Goal: Check status: Check status

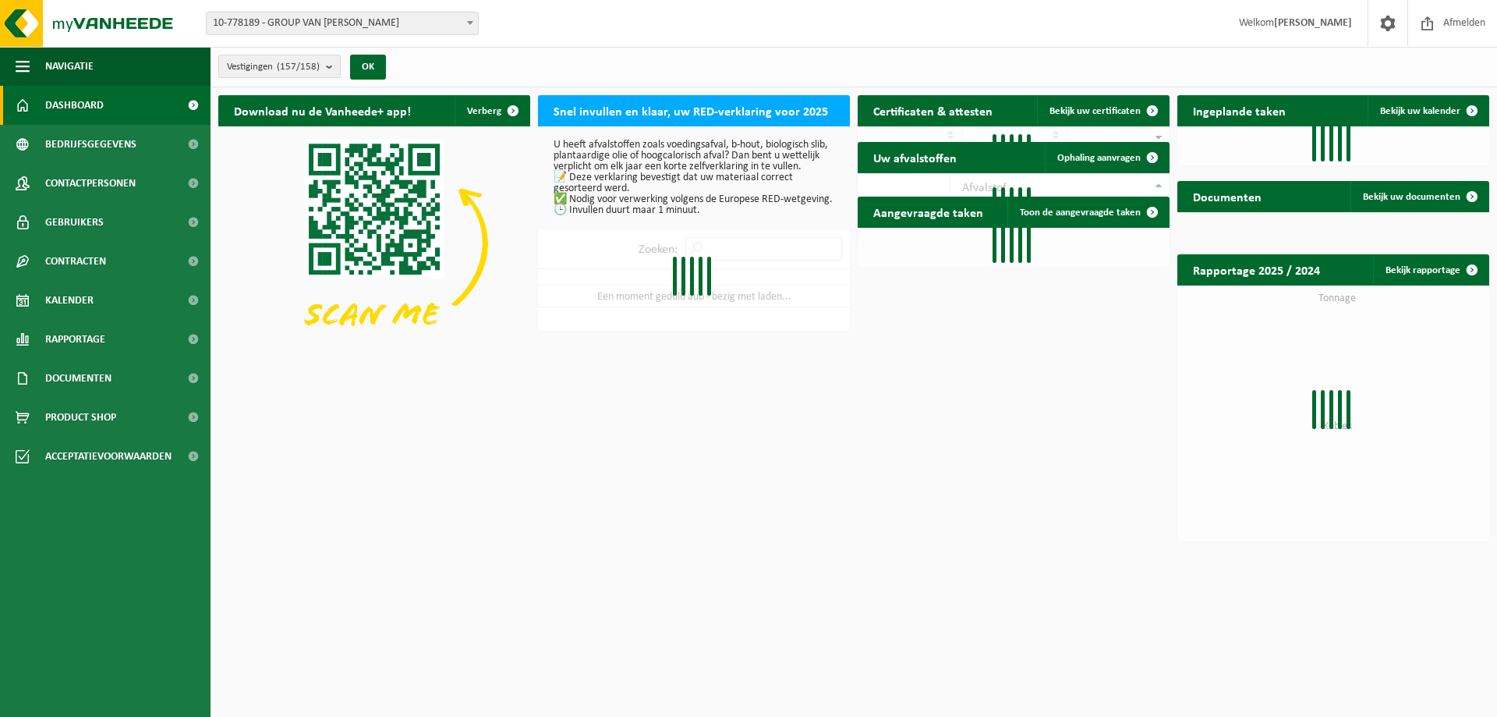
click at [321, 32] on span "10-778189 - GROUP VAN [PERSON_NAME]" at bounding box center [342, 23] width 271 height 22
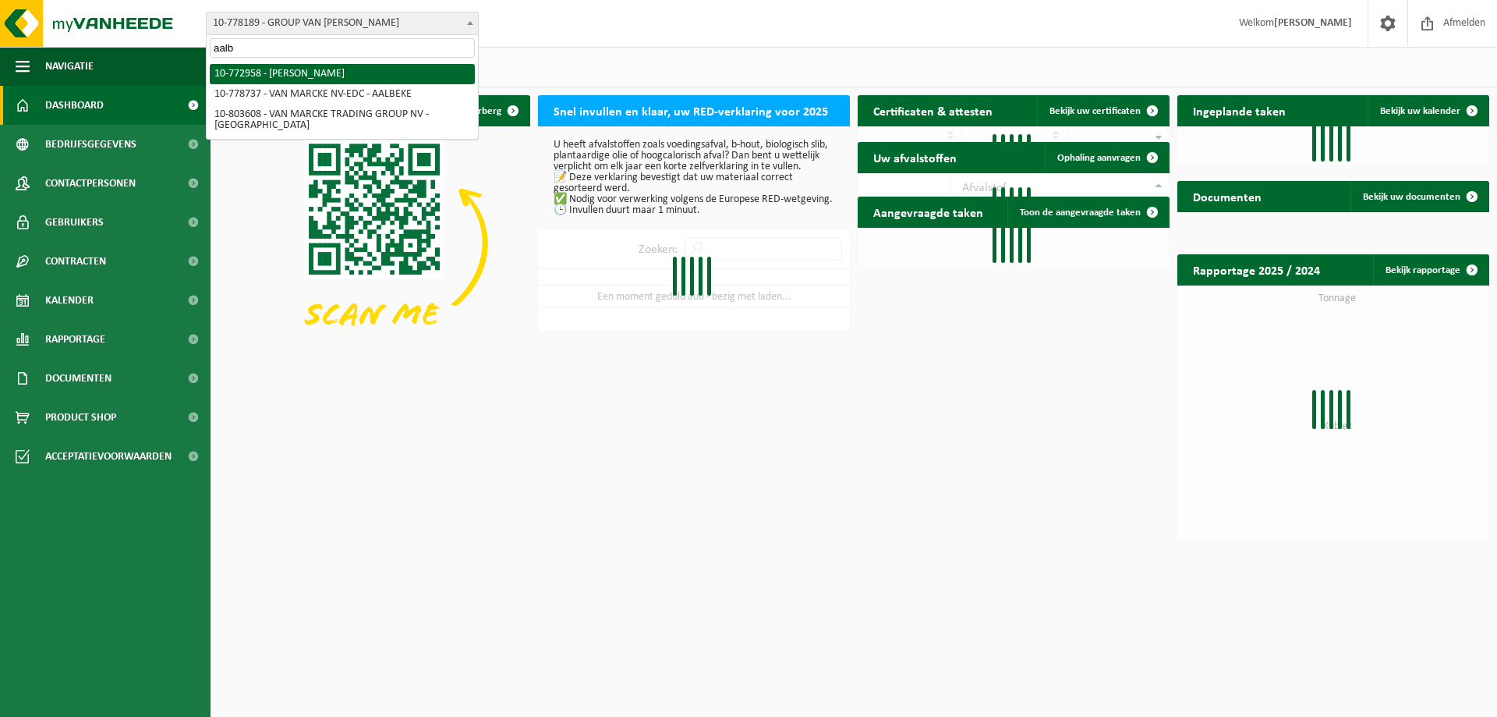
type input "aalb"
select select "20235"
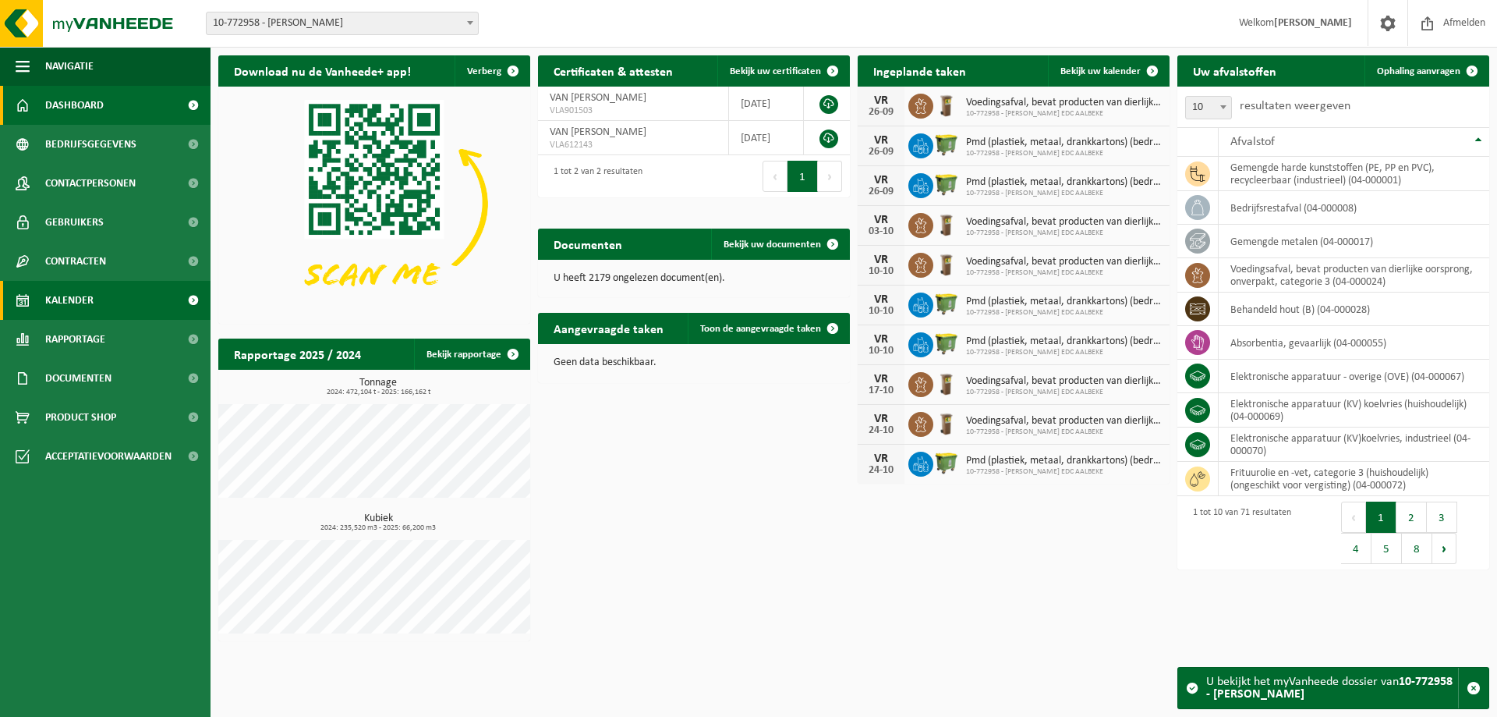
click at [79, 301] on span "Kalender" at bounding box center [69, 300] width 48 height 39
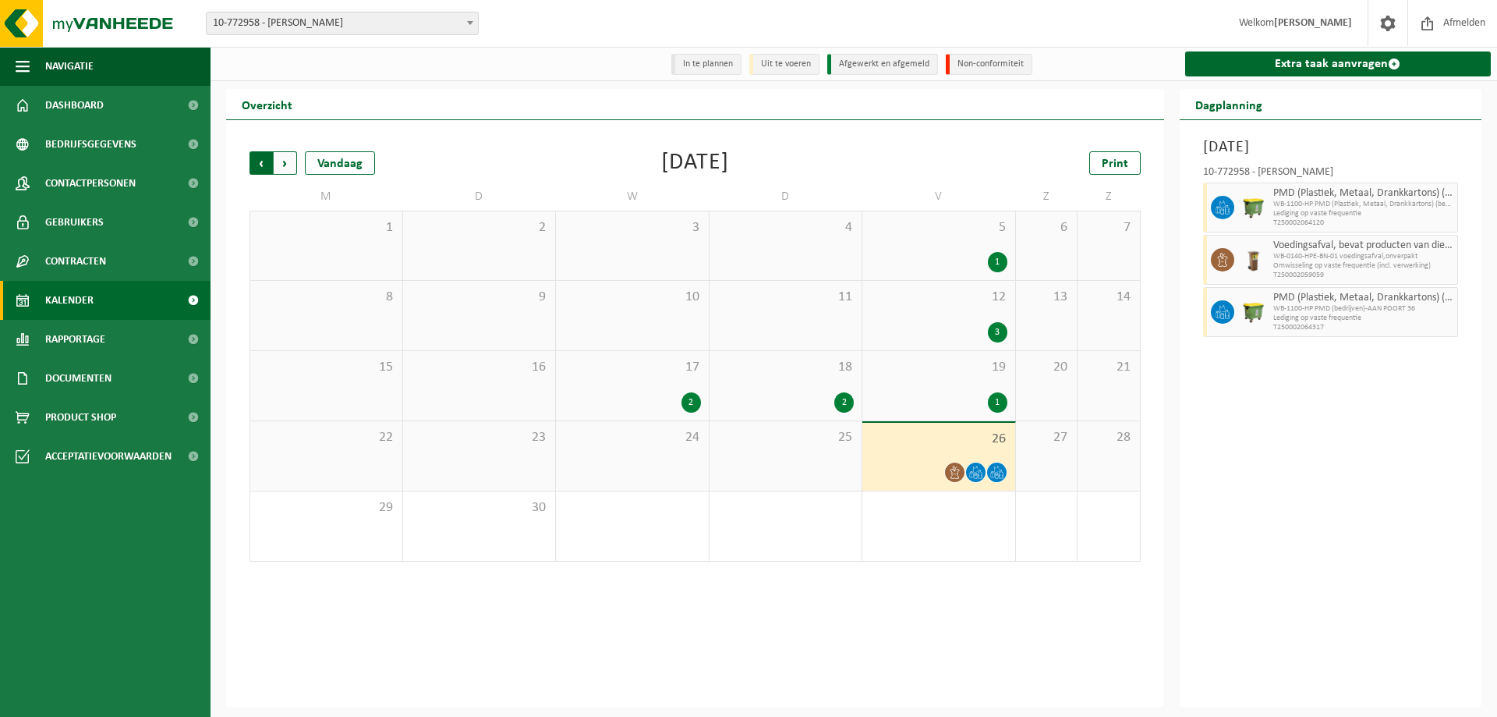
click at [284, 159] on span "Volgende" at bounding box center [285, 162] width 23 height 23
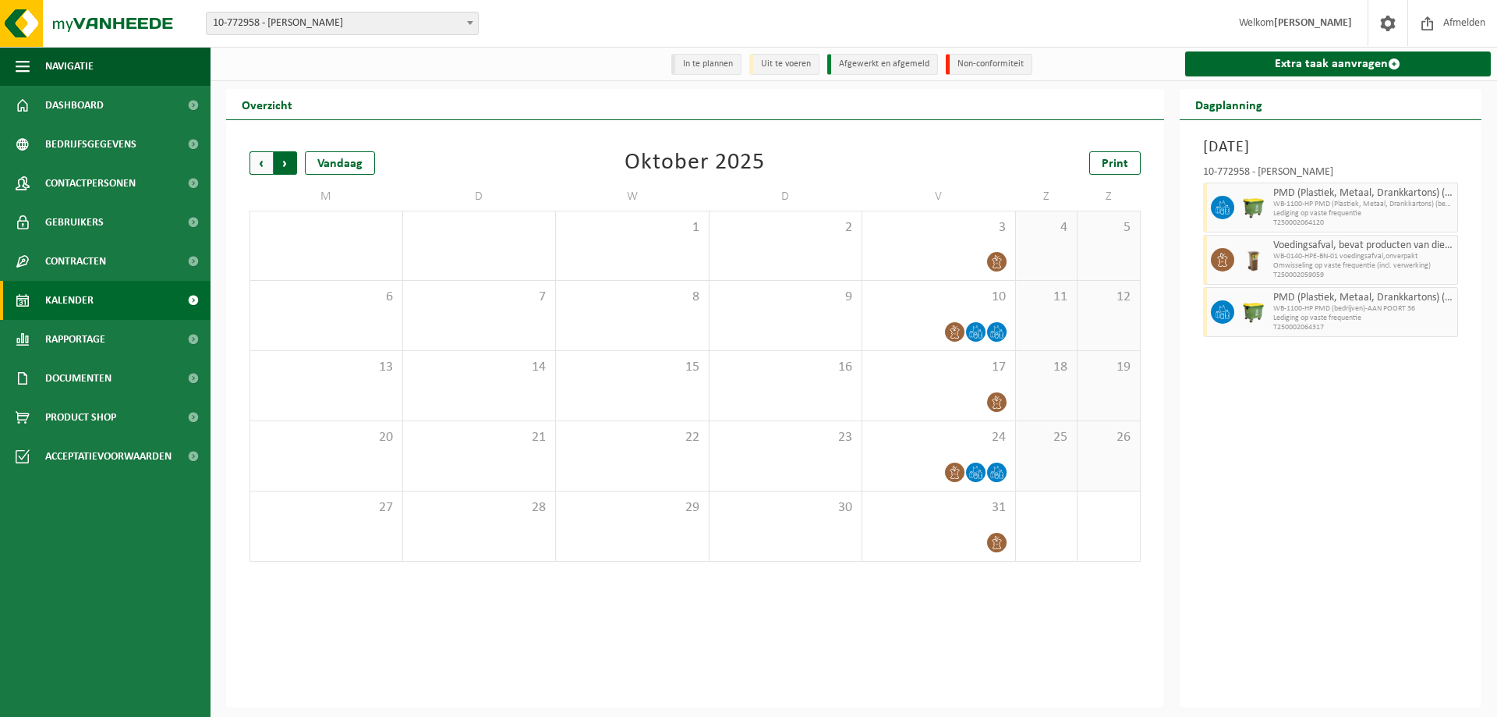
click at [257, 165] on span "Vorige" at bounding box center [261, 162] width 23 height 23
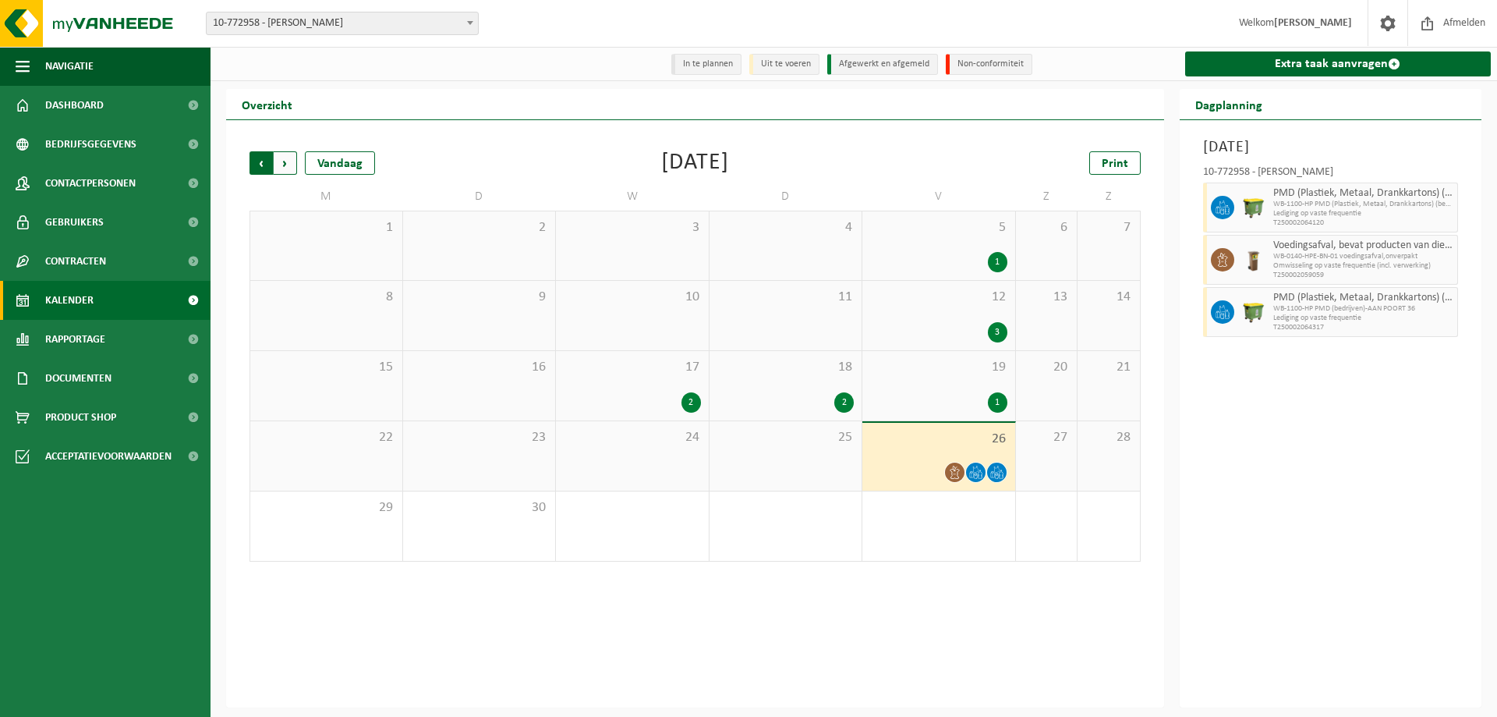
click at [284, 157] on span "Volgende" at bounding box center [285, 162] width 23 height 23
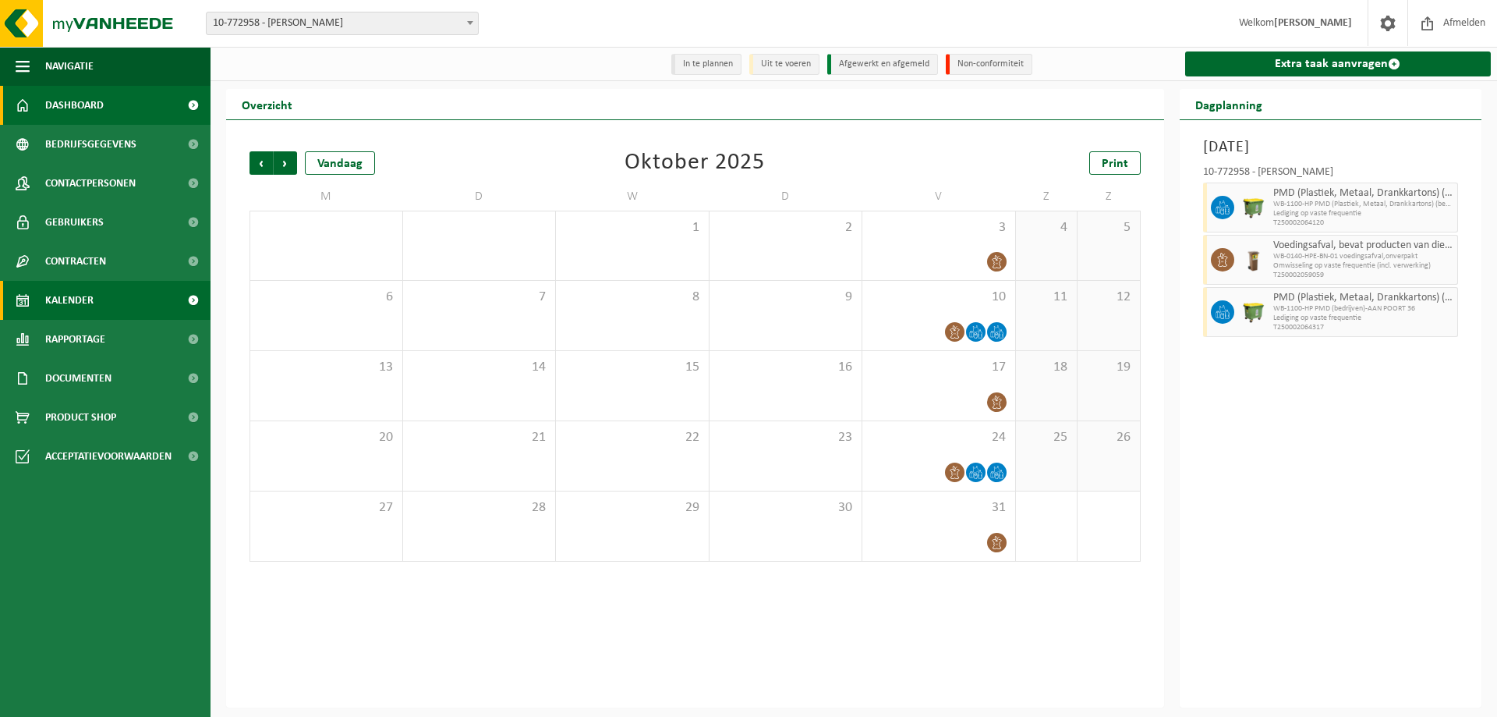
click at [107, 101] on link "Dashboard" at bounding box center [105, 105] width 211 height 39
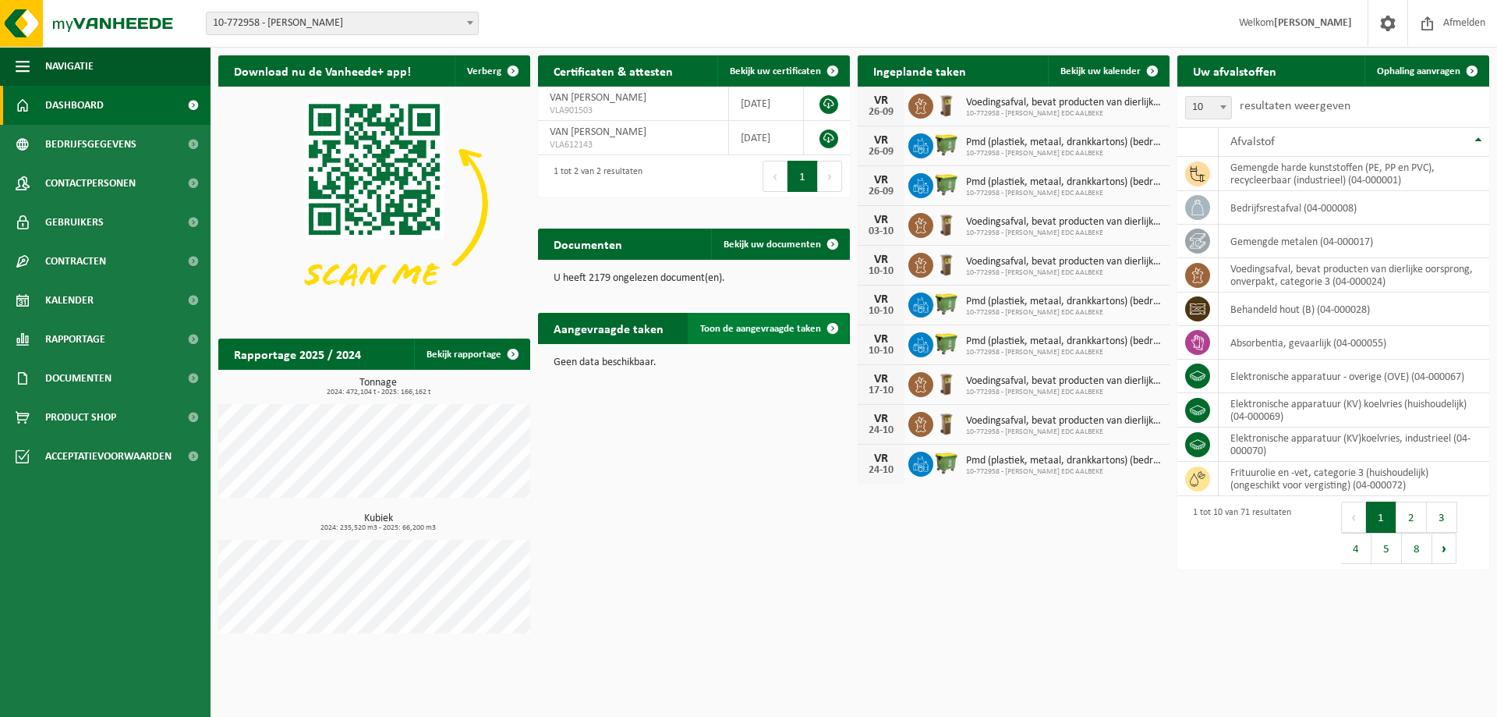
click at [728, 329] on span "Toon de aangevraagde taken" at bounding box center [760, 329] width 121 height 10
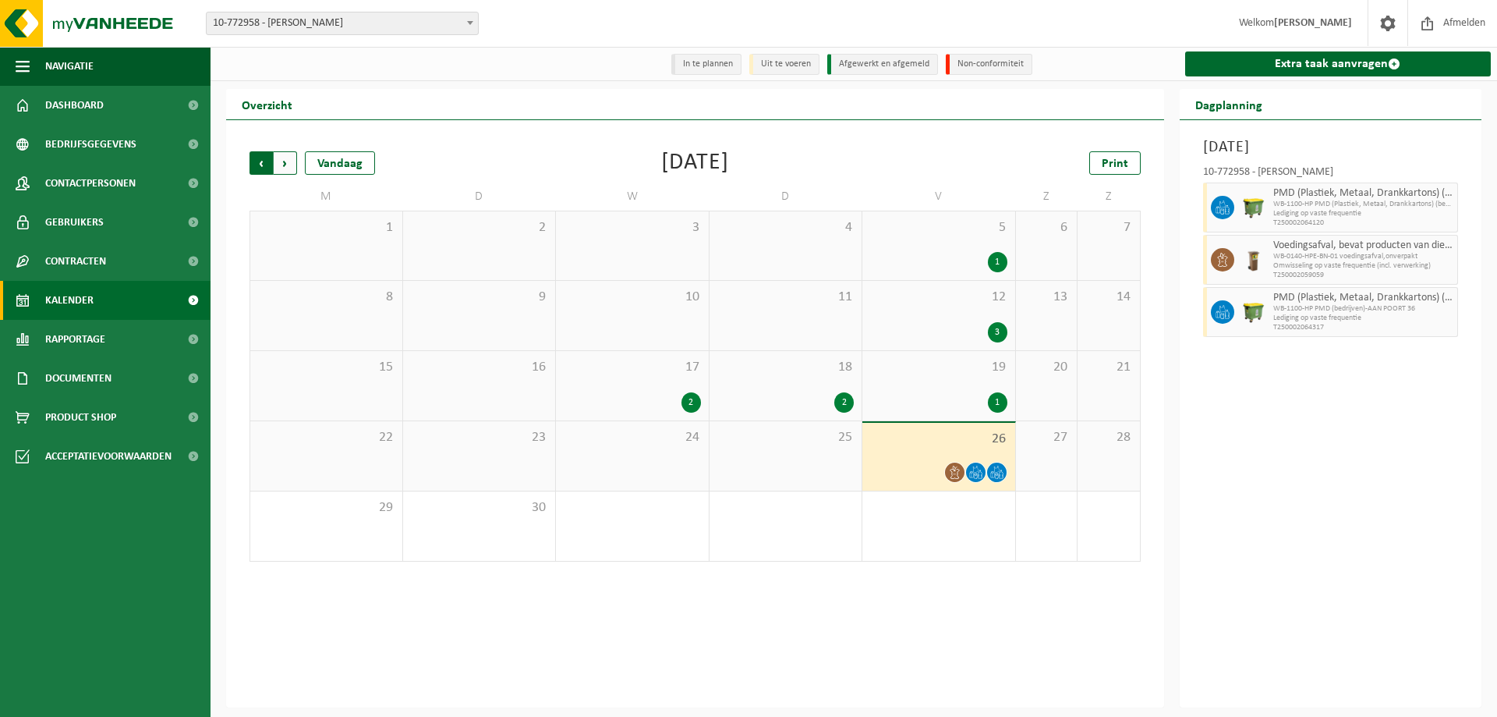
click at [283, 164] on span "Volgende" at bounding box center [285, 162] width 23 height 23
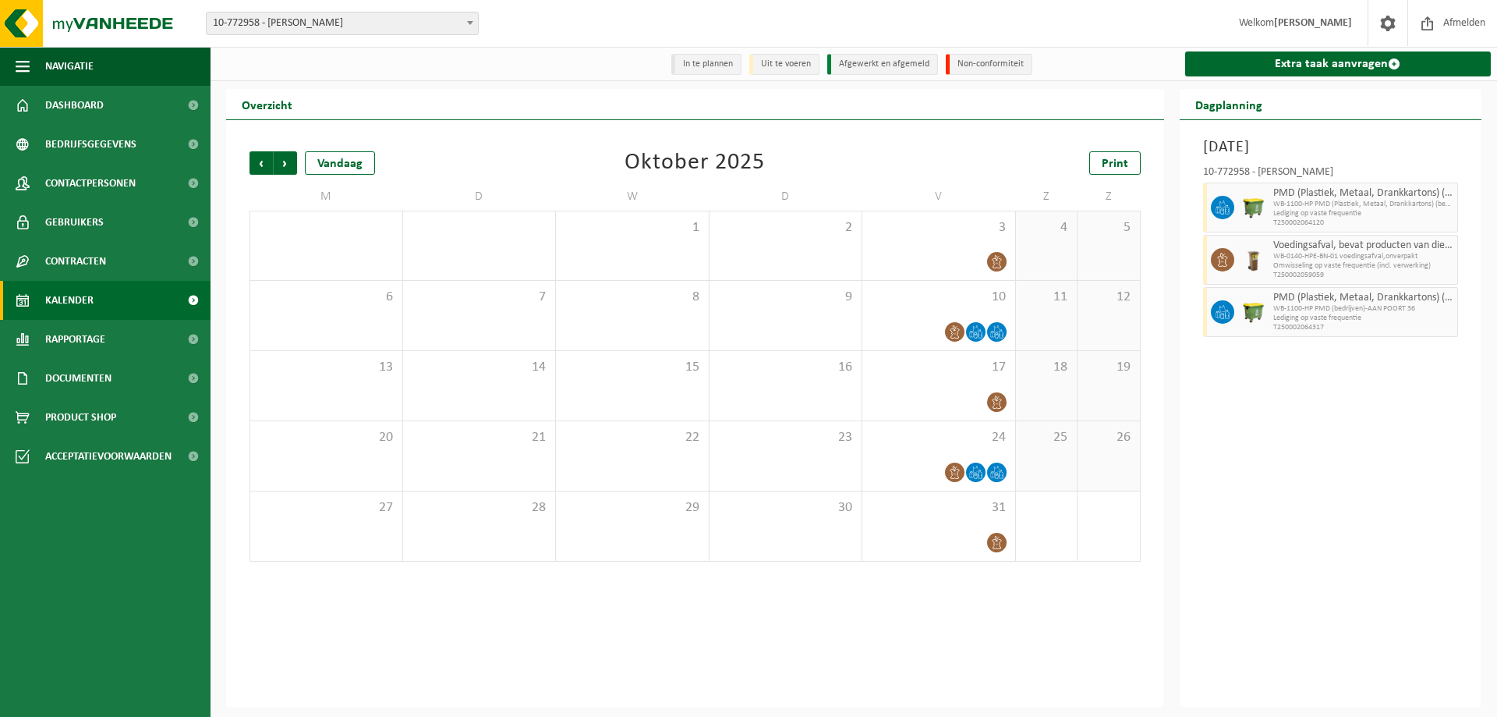
click at [283, 164] on span "Volgende" at bounding box center [285, 162] width 23 height 23
click at [268, 166] on span "Vorige" at bounding box center [261, 162] width 23 height 23
click at [294, 166] on span "Volgende" at bounding box center [285, 162] width 23 height 23
click at [267, 166] on span "Vorige" at bounding box center [261, 162] width 23 height 23
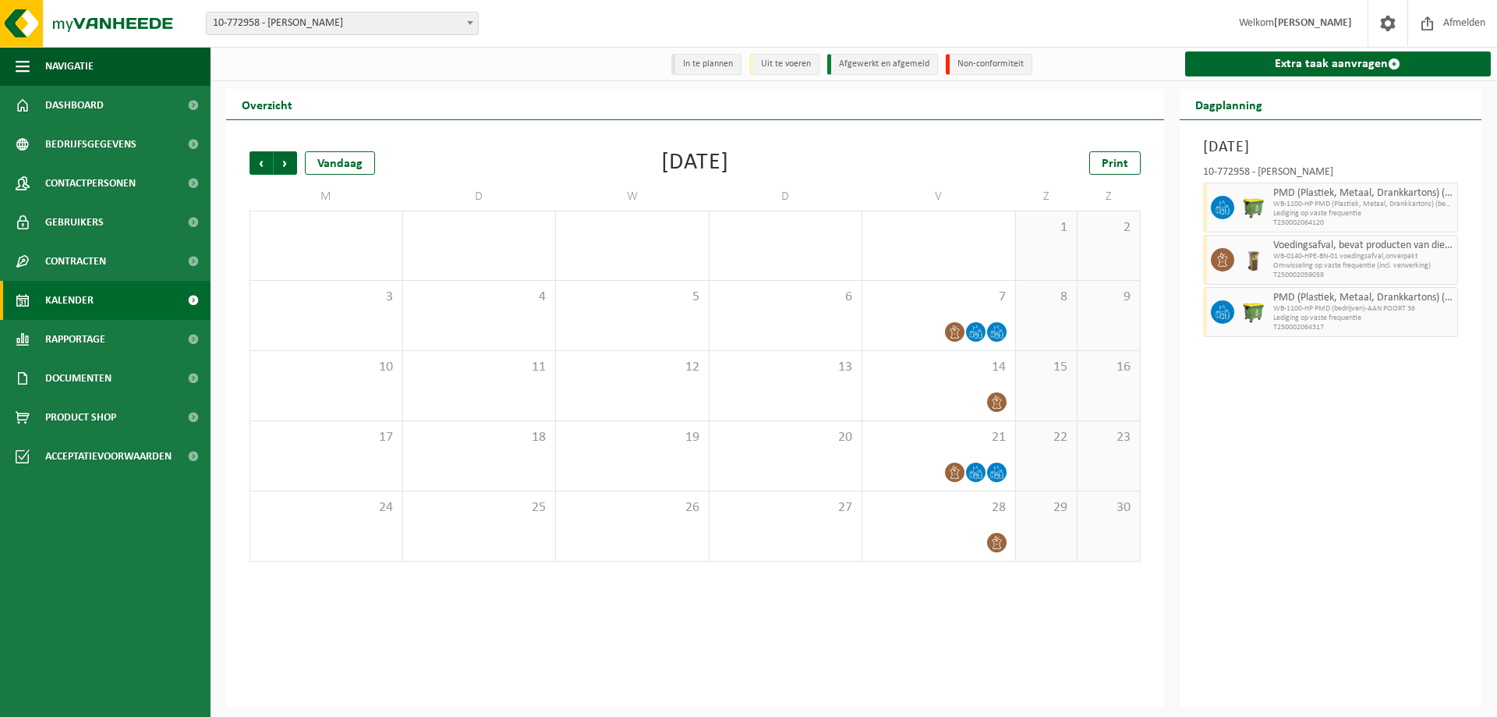
click at [267, 166] on span "Vorige" at bounding box center [261, 162] width 23 height 23
